Goal: Obtain resource: Obtain resource

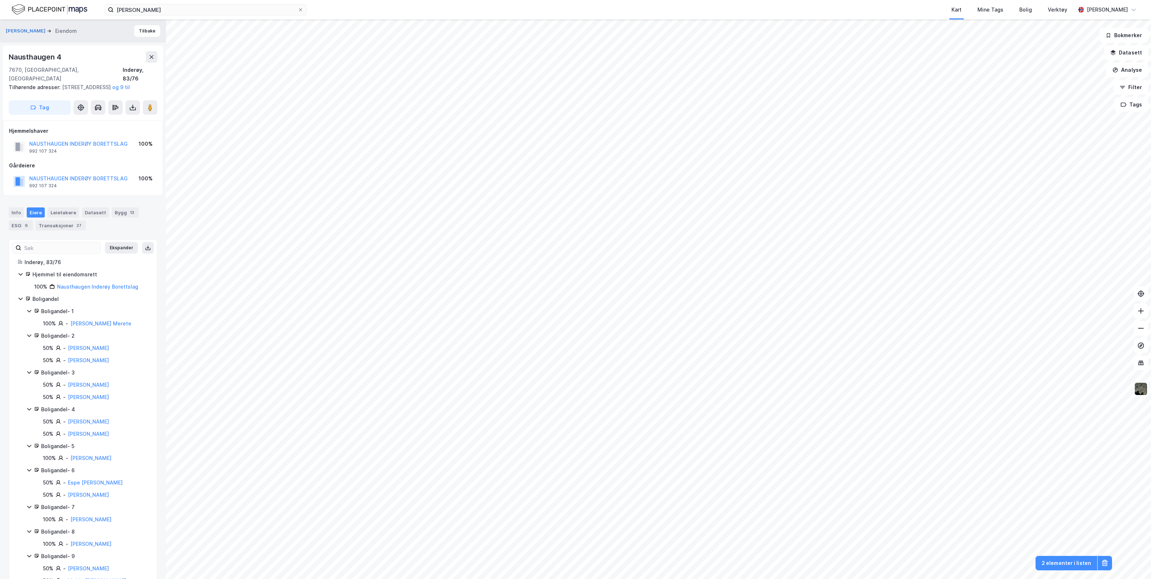
scroll to position [123, 0]
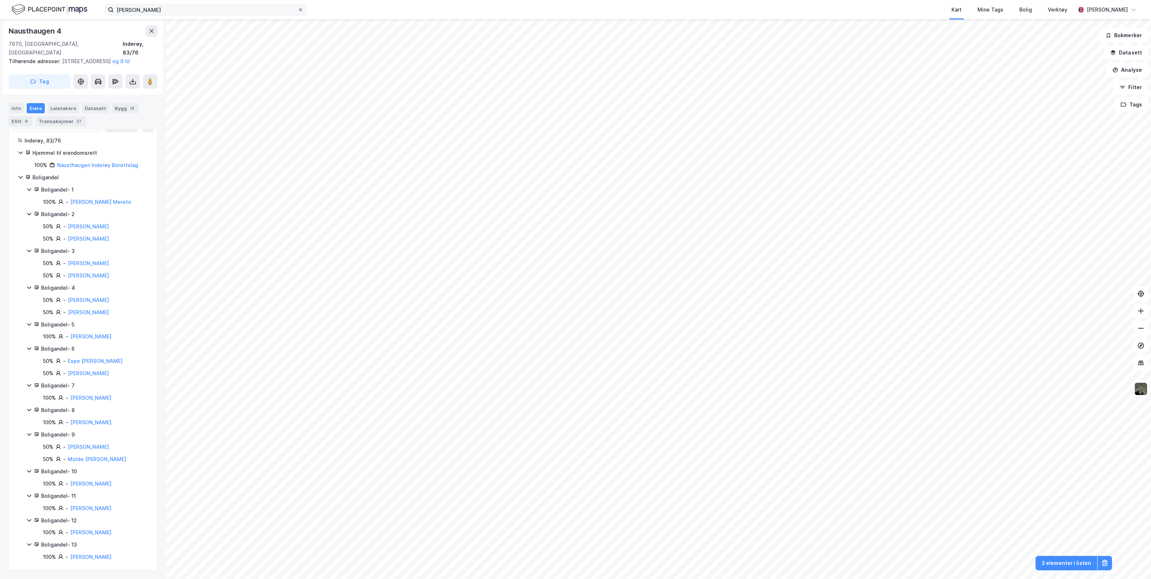
click at [300, 10] on icon at bounding box center [300, 10] width 4 height 4
click at [298, 10] on input "[PERSON_NAME]" at bounding box center [206, 9] width 184 height 11
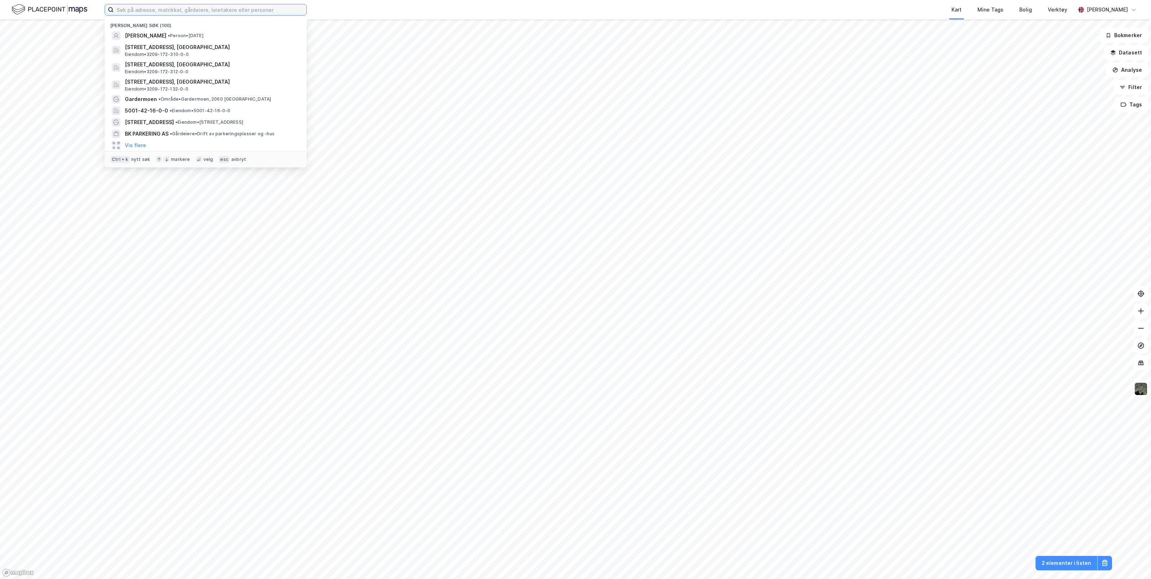
click at [282, 8] on input at bounding box center [210, 9] width 193 height 11
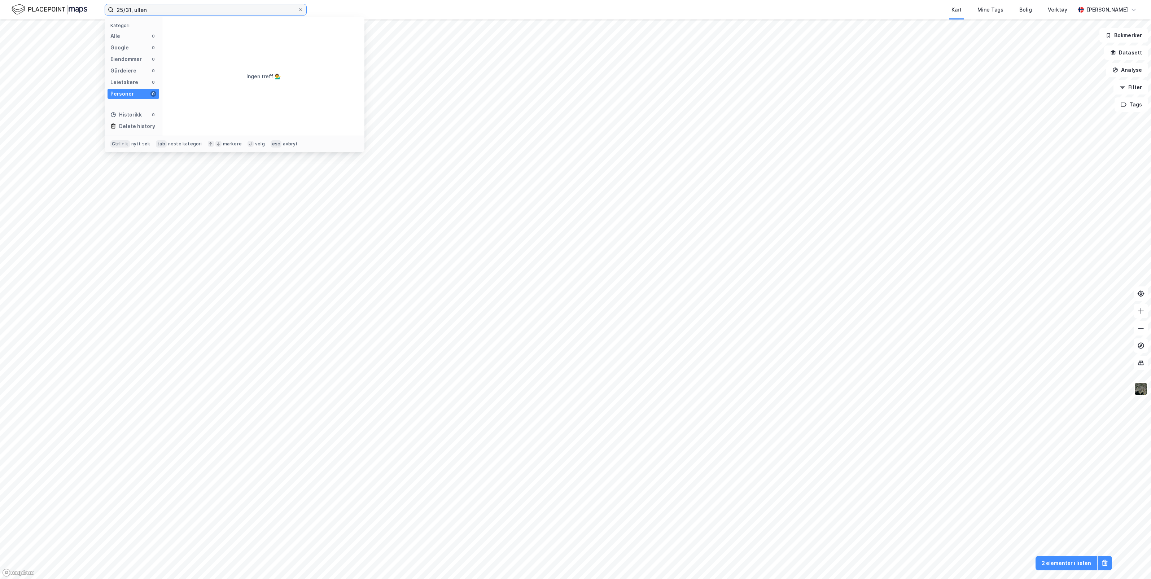
click at [160, 12] on input "25/31, ullen" at bounding box center [206, 9] width 184 height 11
drag, startPoint x: 158, startPoint y: 10, endPoint x: 84, endPoint y: 9, distance: 74.0
click at [84, 9] on div "25/31, ullen Kategori Alle 0 Google 0 Eiendommer 0 Gårdeiere 0 Leietakere 0 Per…" at bounding box center [575, 9] width 1151 height 19
type input "172/25, ullensaker"
drag, startPoint x: 301, startPoint y: 9, endPoint x: 300, endPoint y: 13, distance: 4.5
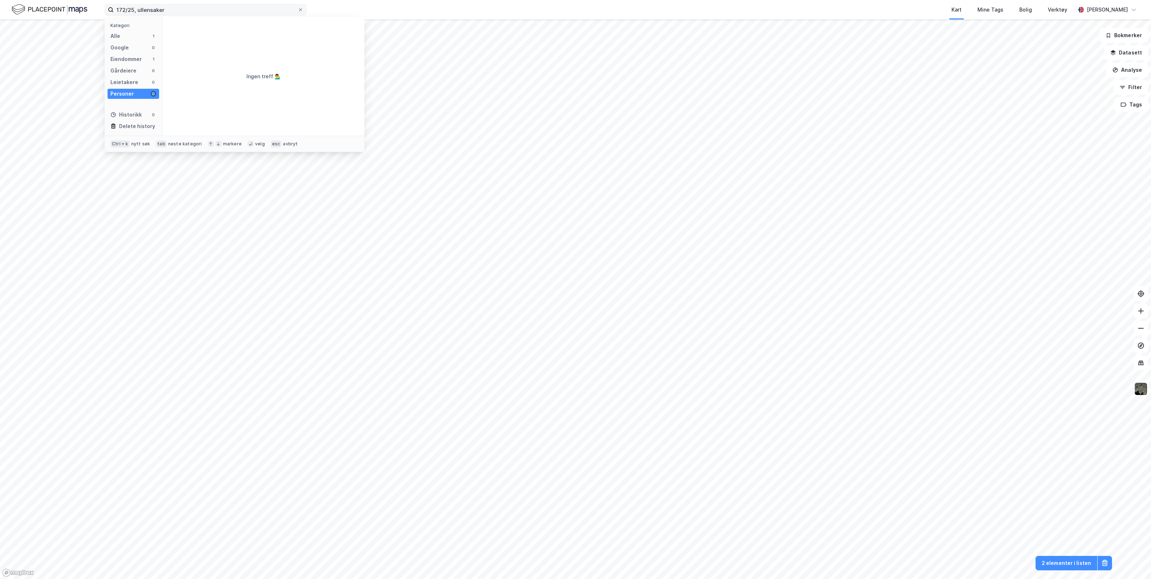
click at [300, 13] on label "172/25, ullensaker" at bounding box center [206, 10] width 202 height 12
click at [298, 13] on input "172/25, ullensaker" at bounding box center [206, 9] width 184 height 11
click at [299, 10] on icon at bounding box center [300, 10] width 4 height 4
click at [298, 10] on input "172/25, ullensaker" at bounding box center [206, 9] width 184 height 11
drag, startPoint x: 270, startPoint y: 8, endPoint x: 22, endPoint y: 6, distance: 248.3
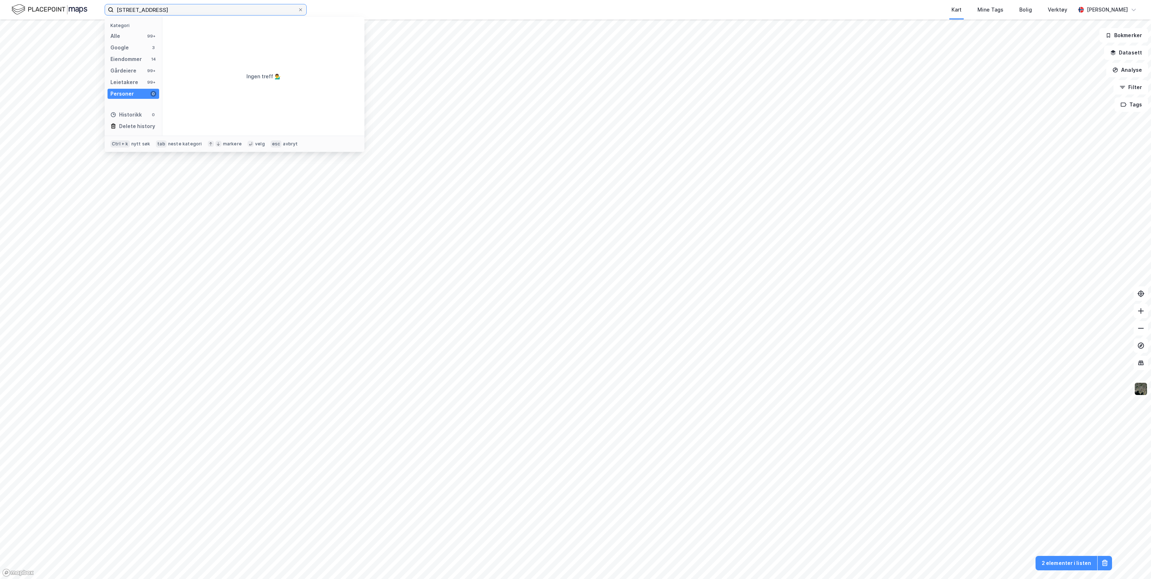
click at [22, 6] on div "vilbergveien 103 Kategori Alle 99+ Google 3 Eiendommer 14 Gårdeiere 99+ Leietak…" at bounding box center [575, 9] width 1151 height 19
click at [202, 4] on input "[STREET_ADDRESS]" at bounding box center [206, 9] width 184 height 11
click at [125, 34] on div "Alle 99+" at bounding box center [134, 36] width 52 height 10
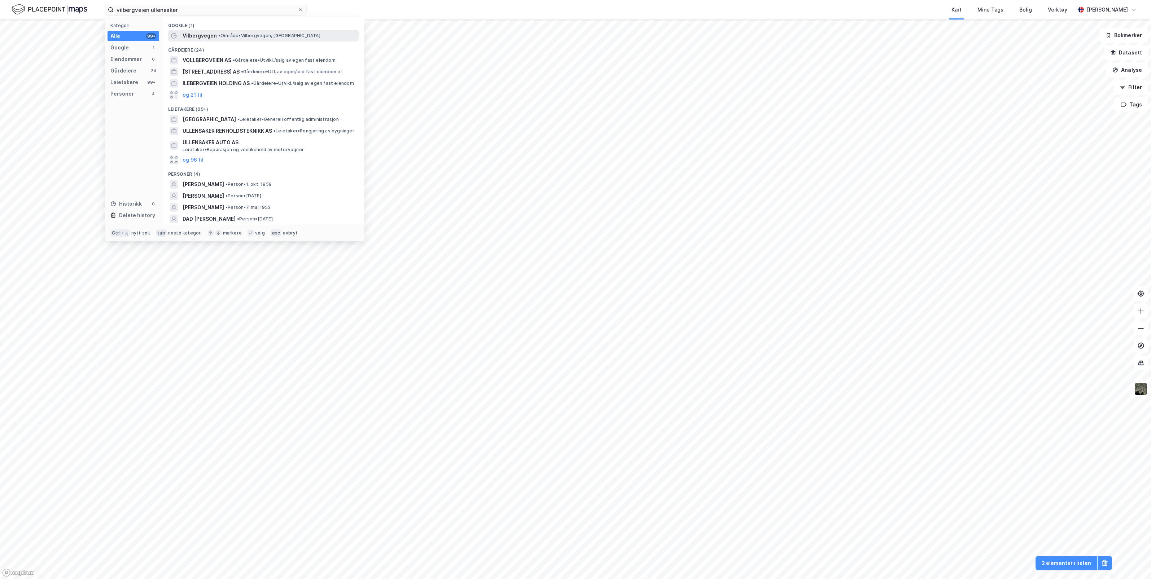
click at [239, 34] on span "• Område • [GEOGRAPHIC_DATA], [GEOGRAPHIC_DATA]" at bounding box center [269, 36] width 102 height 6
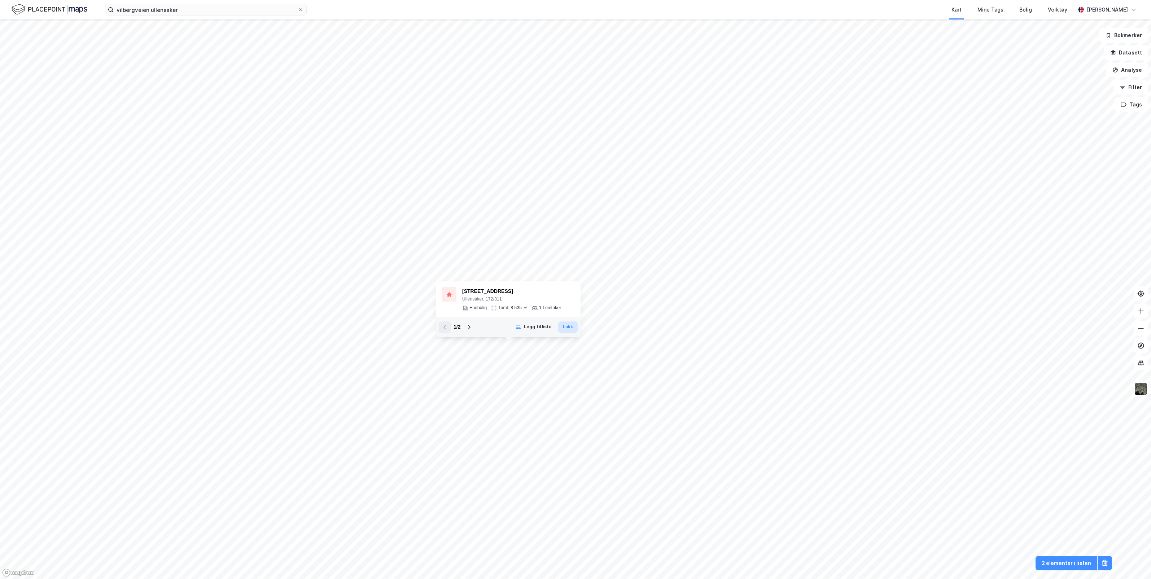
click at [572, 324] on button "Lukk" at bounding box center [567, 328] width 19 height 12
click at [470, 326] on icon at bounding box center [469, 327] width 6 height 6
click at [654, 284] on button "Lukk" at bounding box center [651, 285] width 19 height 12
click at [474, 308] on div "Enebolig" at bounding box center [478, 308] width 17 height 6
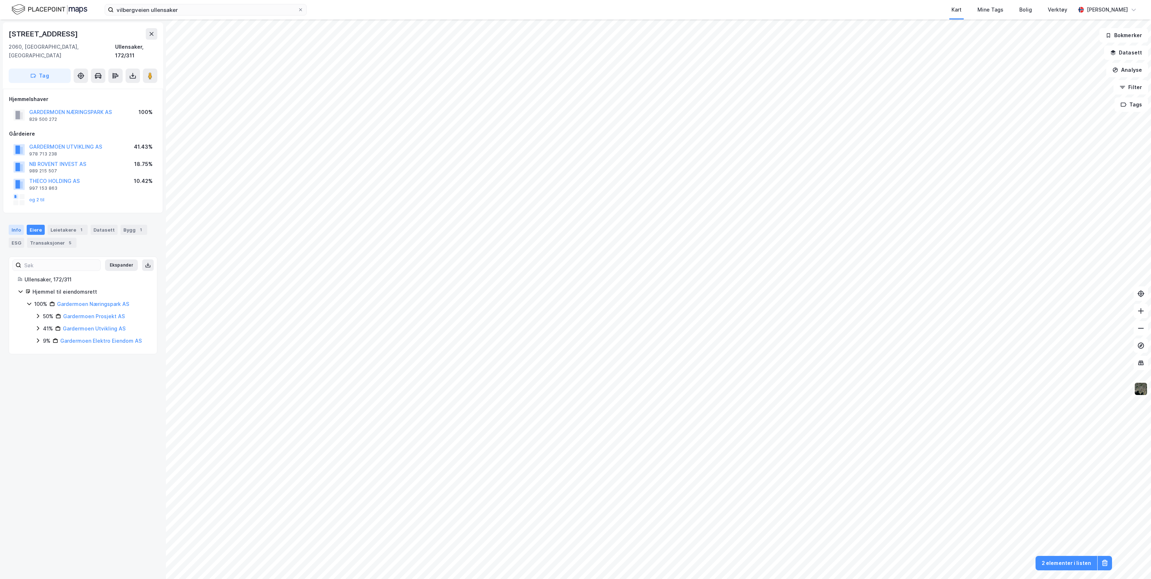
click at [16, 225] on div "Info" at bounding box center [16, 230] width 15 height 10
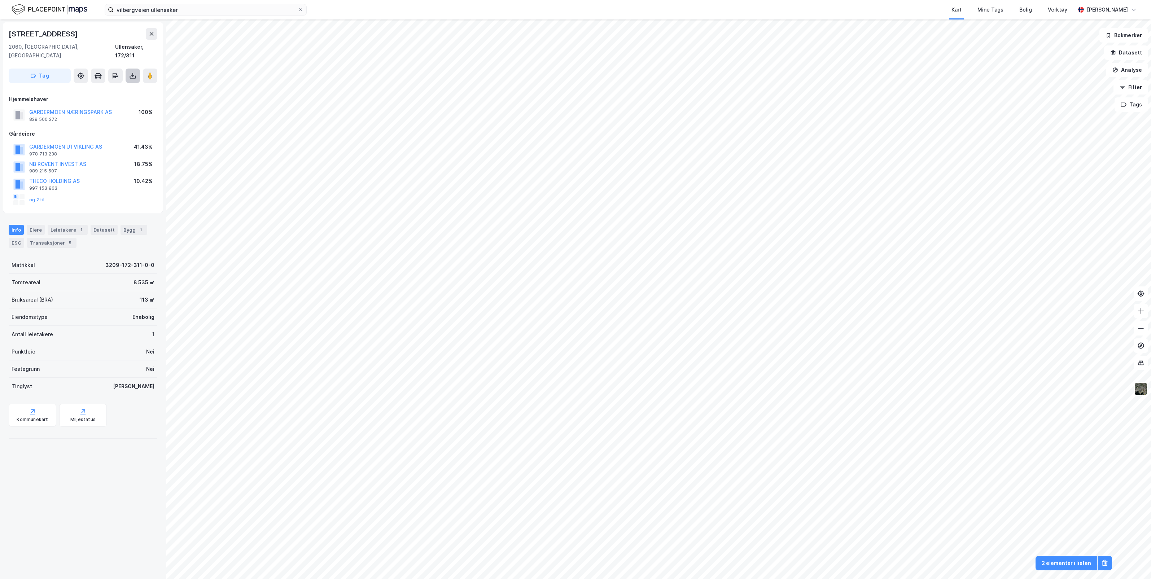
click at [134, 75] on icon at bounding box center [132, 76] width 3 height 2
click at [109, 87] on div "Last ned grunnbok" at bounding box center [97, 90] width 42 height 6
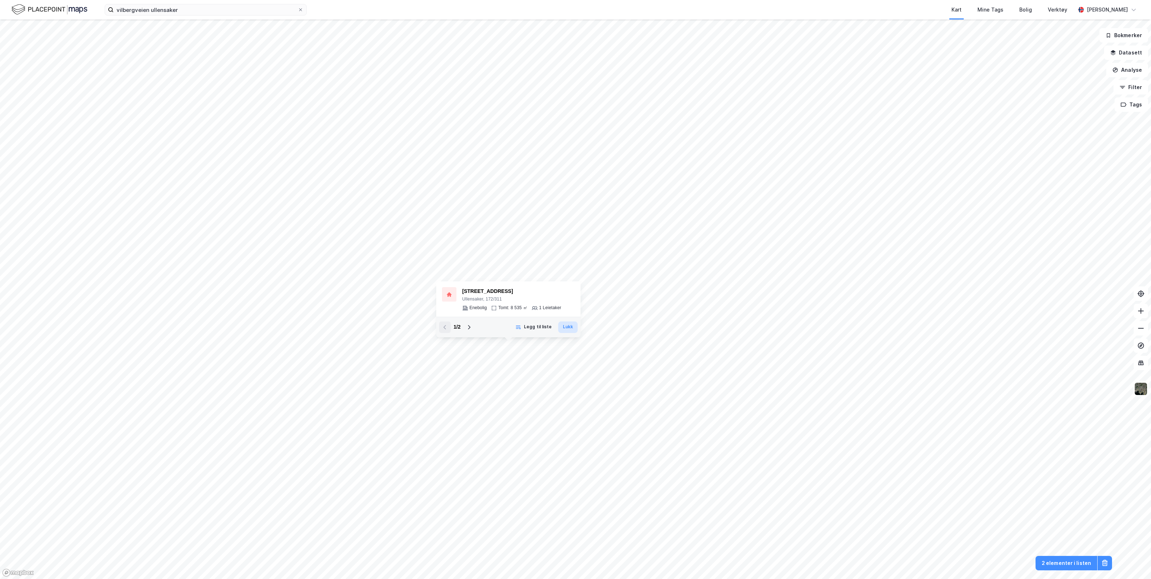
click at [562, 327] on button "Lukk" at bounding box center [567, 328] width 19 height 12
click at [537, 329] on button "Legg til liste" at bounding box center [534, 328] width 46 height 12
click at [539, 327] on button "Fjern fra liste" at bounding box center [533, 328] width 48 height 12
click at [1107, 566] on icon at bounding box center [1105, 563] width 7 height 7
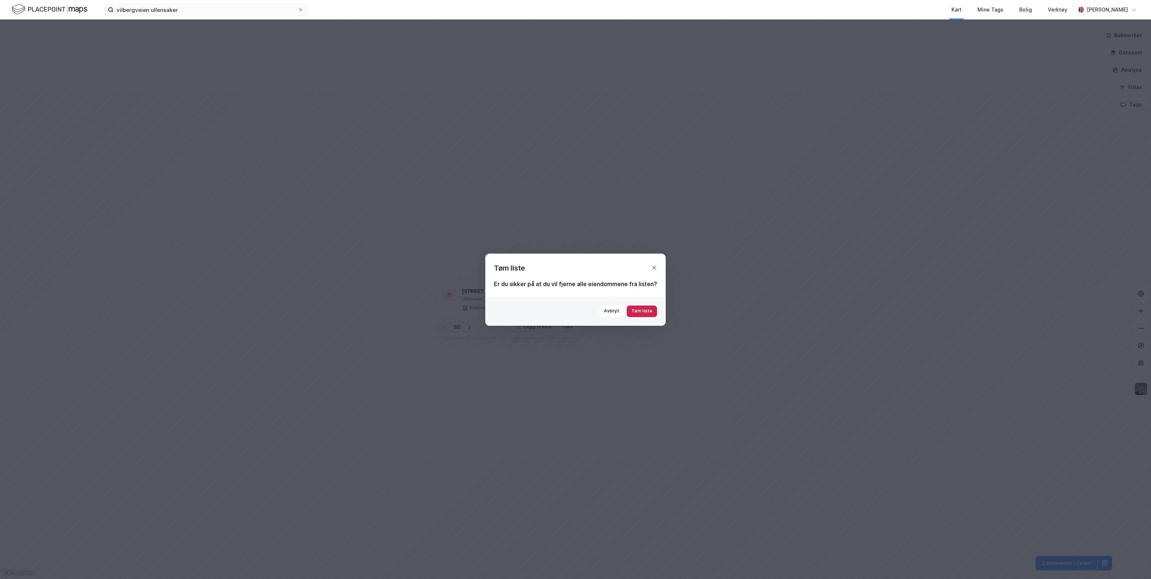
click at [637, 311] on button "Tøm liste" at bounding box center [642, 312] width 30 height 12
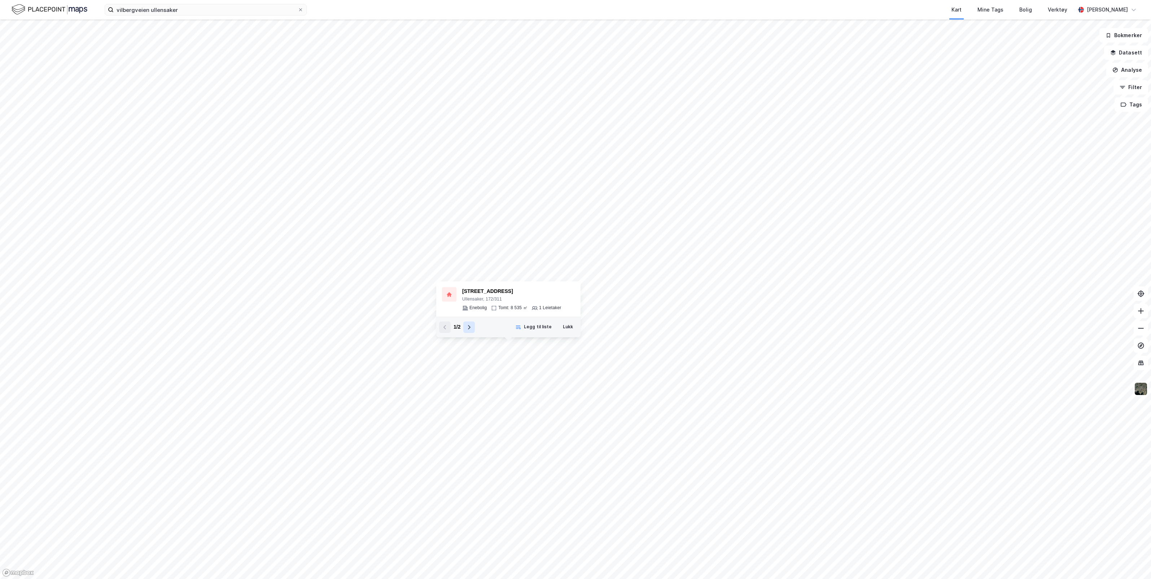
click at [468, 326] on icon at bounding box center [469, 327] width 6 height 6
click at [529, 284] on icon at bounding box center [529, 285] width 6 height 6
click at [487, 298] on div "Ullensaker, 172/311" at bounding box center [511, 300] width 99 height 6
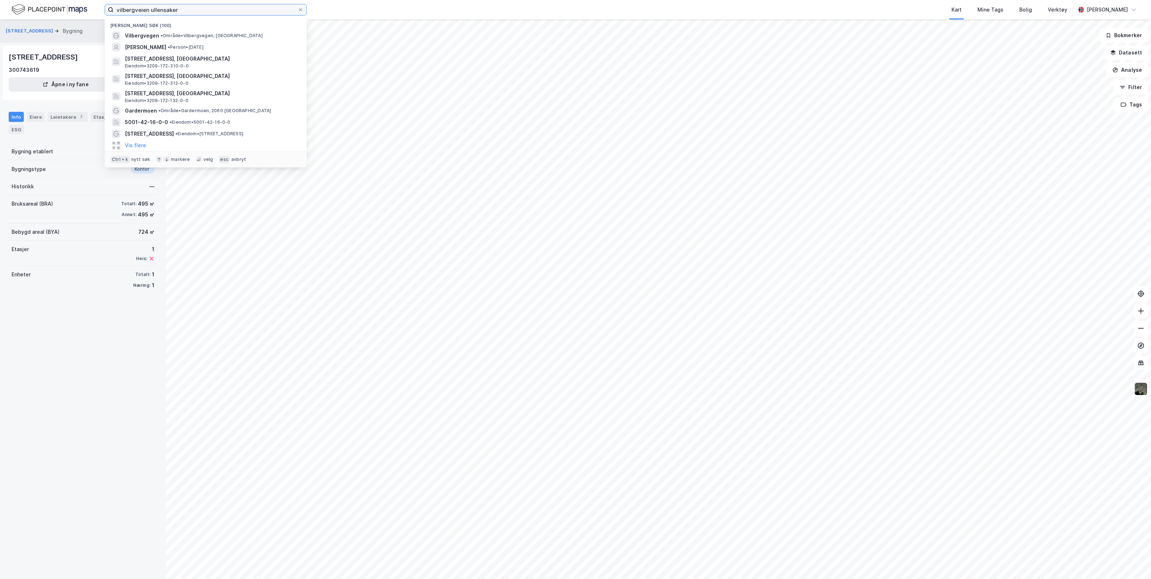
drag, startPoint x: 259, startPoint y: 9, endPoint x: 33, endPoint y: 20, distance: 226.2
click at [33, 20] on div "vilbergveien ullensaker Nylige søk (100) Vilbergvegen • Område • Vilbergvegen, …" at bounding box center [575, 289] width 1151 height 579
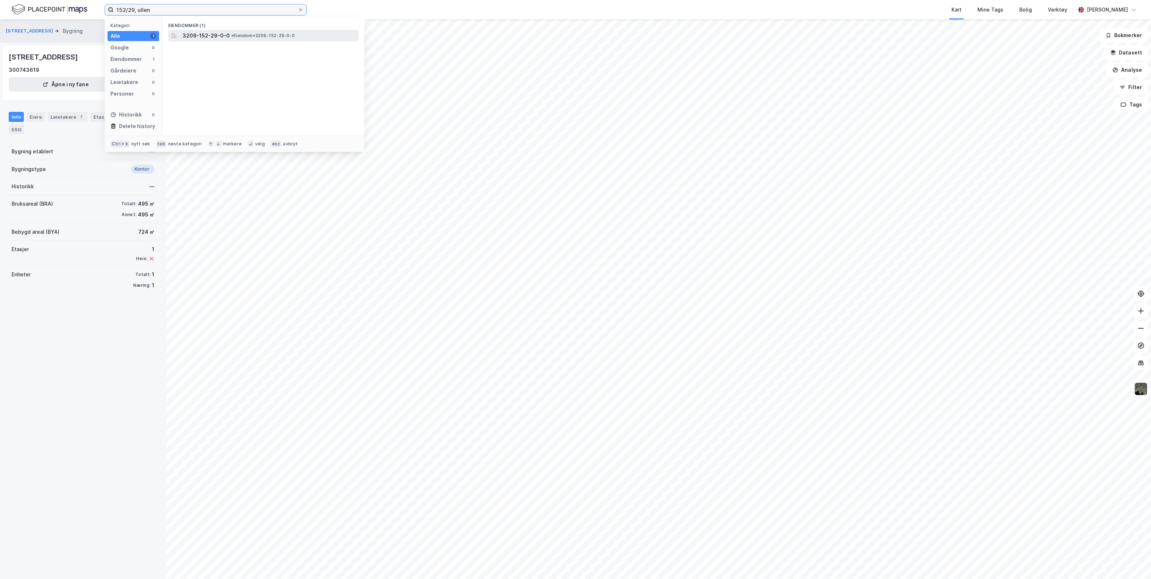
type input "152/29, ullen"
click at [277, 34] on span "• Eiendom • 3209-152-29-0-0" at bounding box center [263, 36] width 64 height 6
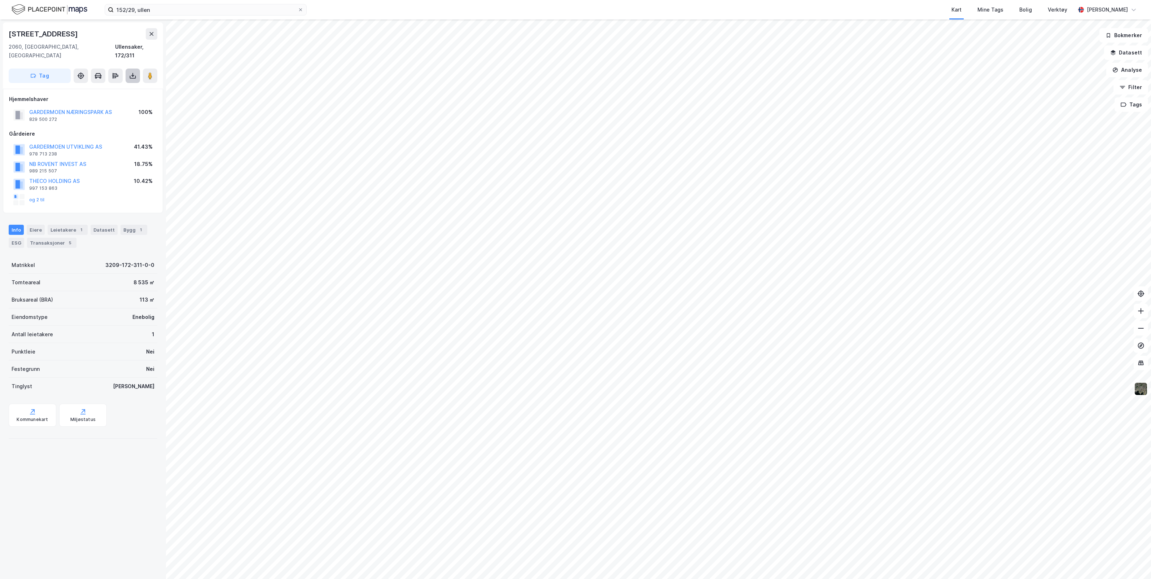
click at [132, 72] on icon at bounding box center [132, 75] width 7 height 7
click at [114, 87] on div "Last ned grunnbok" at bounding box center [97, 90] width 42 height 6
click at [131, 72] on icon at bounding box center [132, 75] width 7 height 7
click at [118, 87] on div "Last ned grunnbok" at bounding box center [97, 90] width 42 height 6
click at [132, 73] on icon at bounding box center [132, 75] width 1 height 4
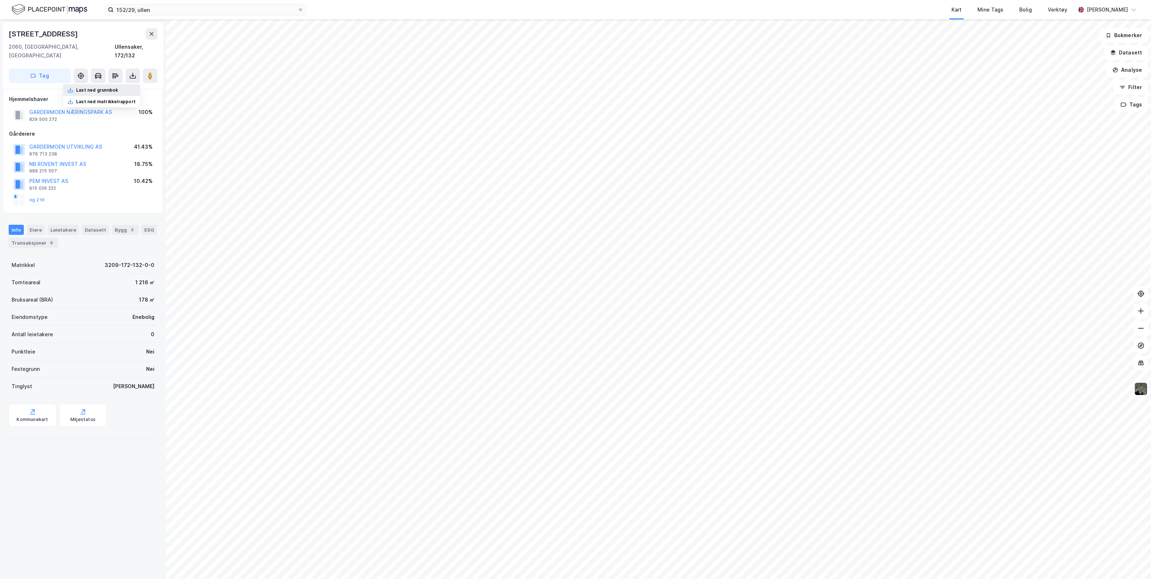
click at [118, 87] on div "Last ned grunnbok" at bounding box center [97, 90] width 42 height 6
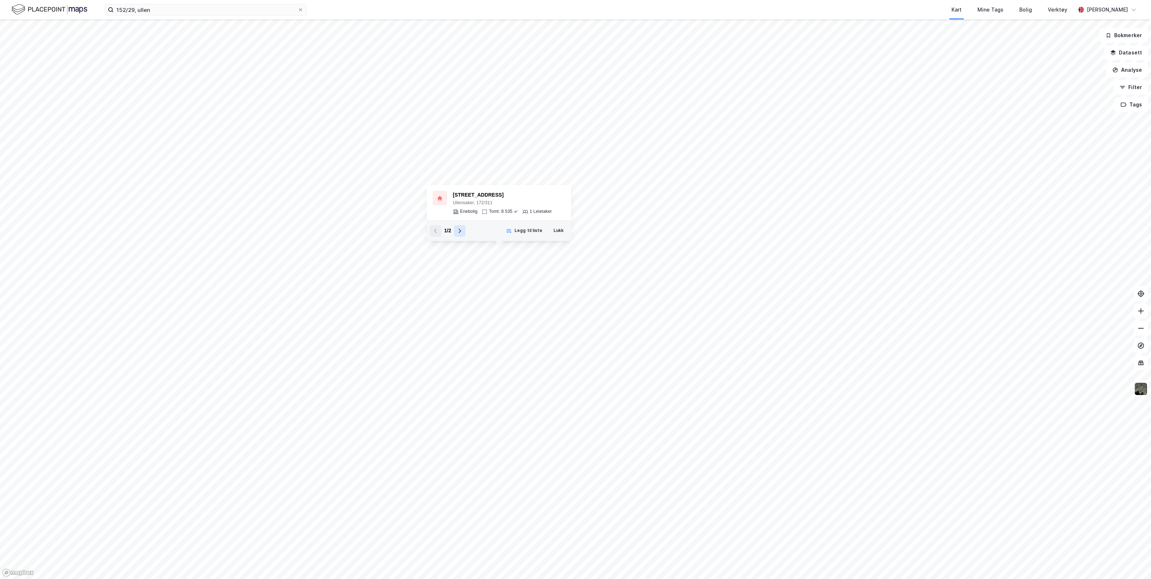
click at [461, 230] on icon at bounding box center [460, 231] width 6 height 6
click at [558, 165] on div "Enebolig" at bounding box center [561, 165] width 17 height 6
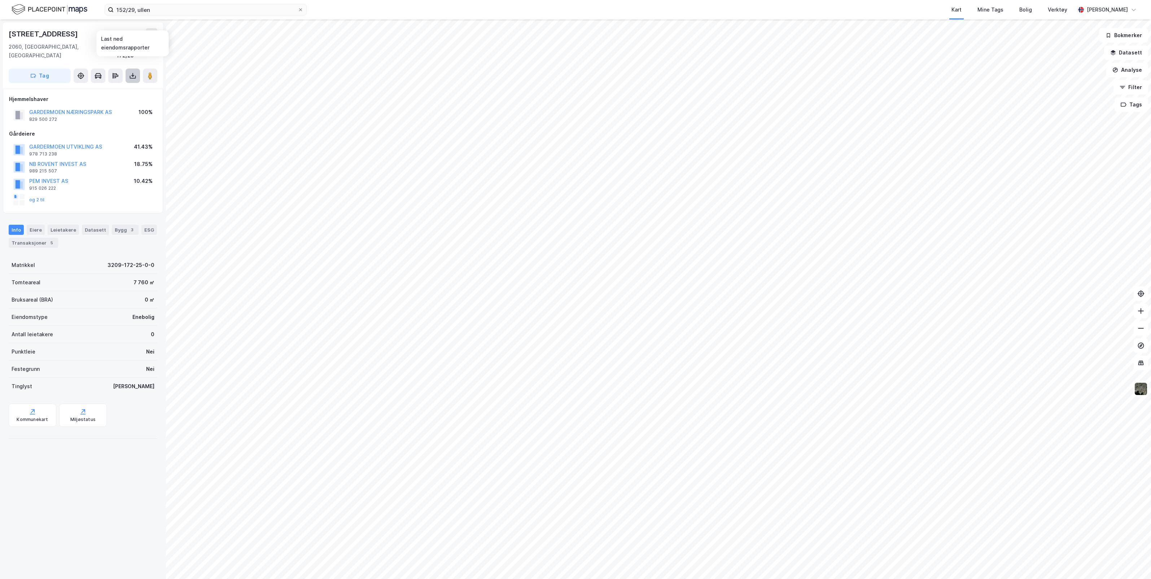
click at [131, 72] on icon at bounding box center [132, 75] width 7 height 7
click at [105, 84] on div "Last ned grunnbok" at bounding box center [101, 90] width 77 height 12
